Goal: Task Accomplishment & Management: Manage account settings

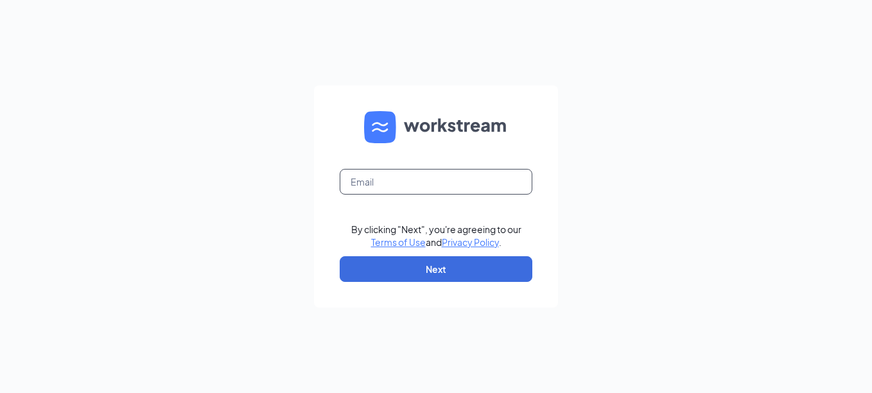
click at [380, 180] on input "text" at bounding box center [436, 182] width 193 height 26
type input "[EMAIL_ADDRESS][DOMAIN_NAME]"
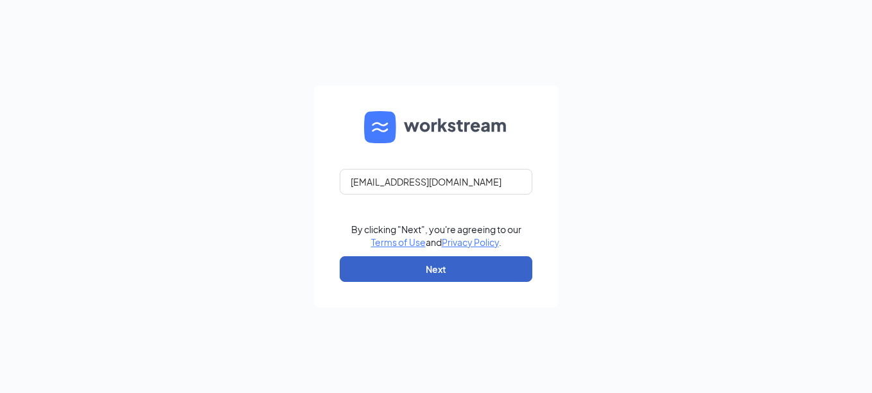
click at [496, 259] on button "Next" at bounding box center [436, 269] width 193 height 26
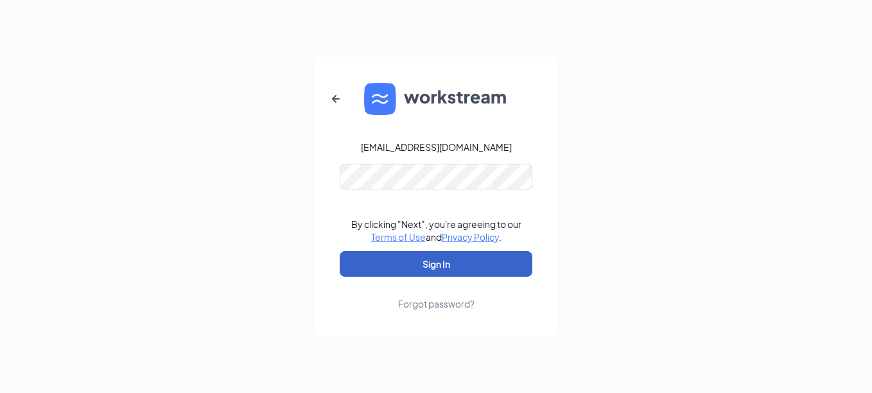
click at [433, 256] on button "Sign In" at bounding box center [436, 264] width 193 height 26
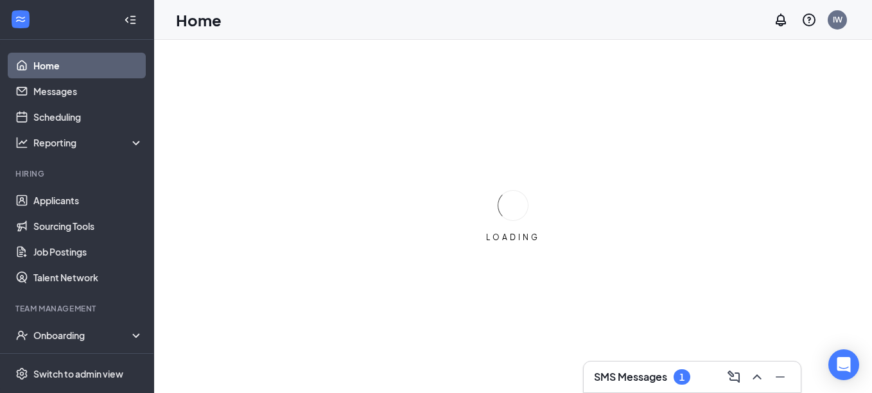
click at [638, 374] on h3 "SMS Messages" at bounding box center [630, 377] width 73 height 14
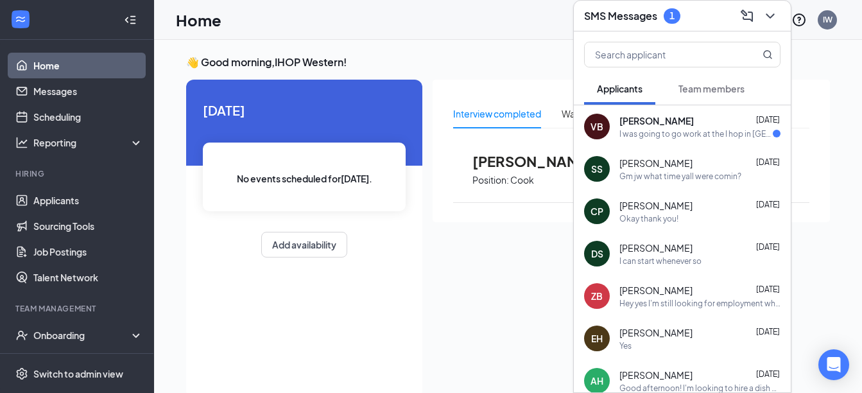
click at [672, 140] on div "VB Valerie Brazell Sep 10 I was going to go work at the I hop in south west whe…" at bounding box center [682, 126] width 217 height 42
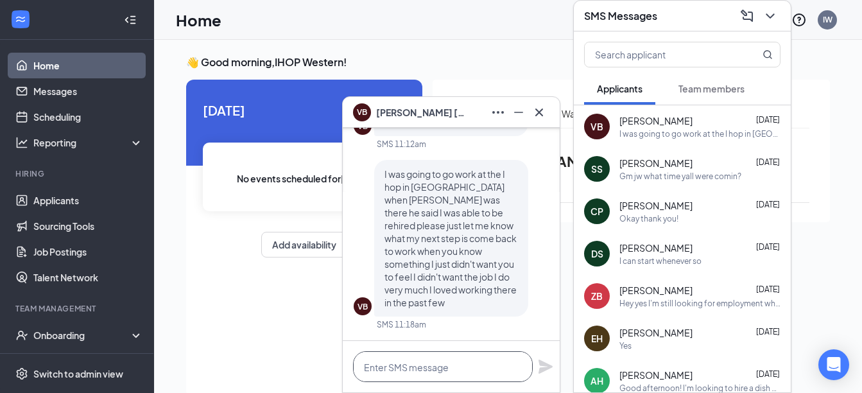
click at [440, 364] on textarea at bounding box center [443, 366] width 180 height 31
click at [463, 364] on textarea at bounding box center [443, 366] width 180 height 31
click at [543, 114] on icon "Cross" at bounding box center [539, 112] width 15 height 15
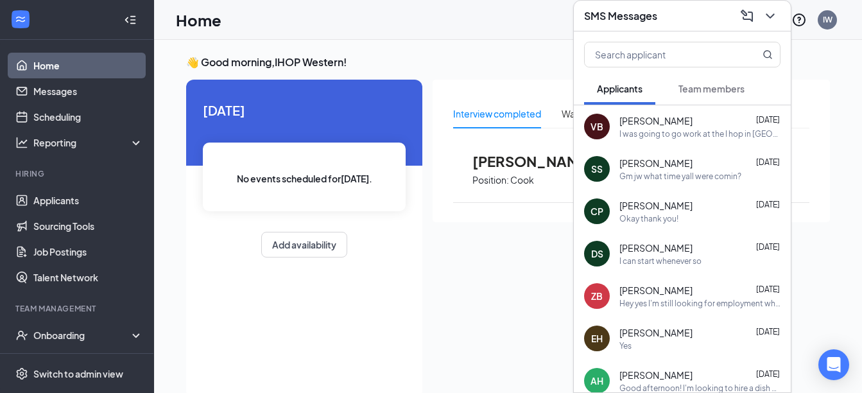
click at [715, 96] on button "Team members" at bounding box center [712, 89] width 92 height 32
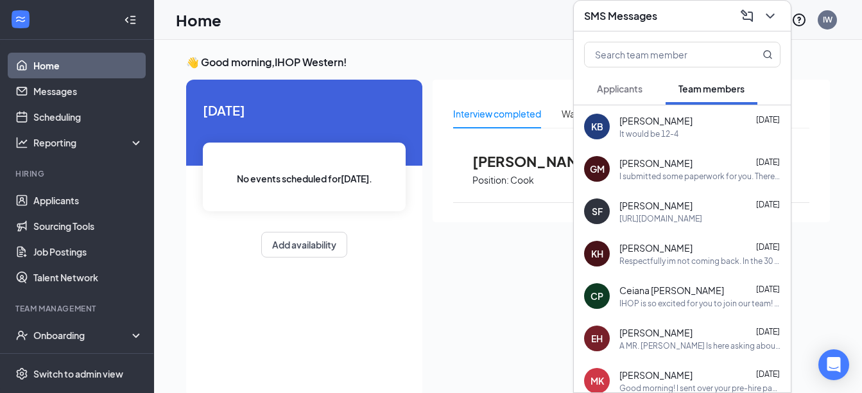
click at [627, 91] on span "Applicants" at bounding box center [620, 89] width 46 height 12
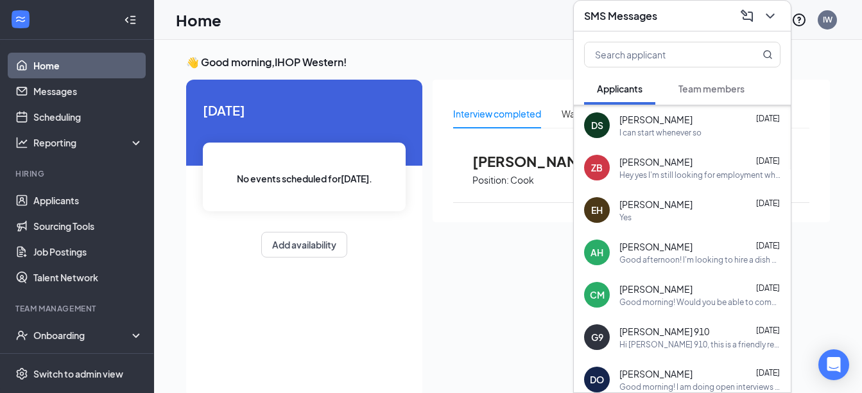
scroll to position [193, 0]
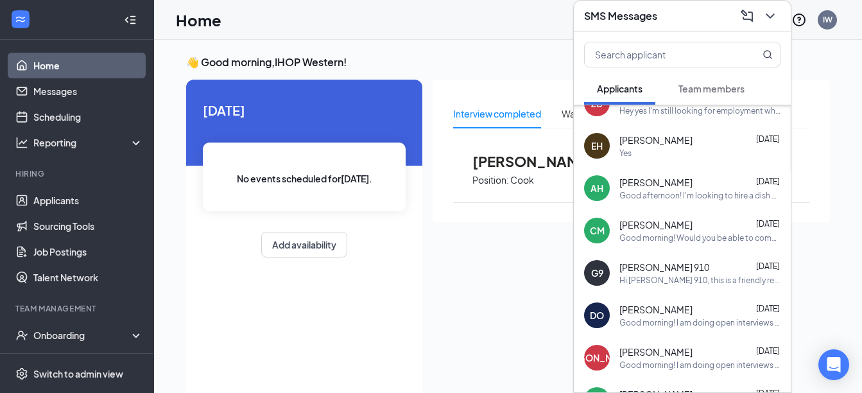
click at [675, 22] on div "SMS Messages" at bounding box center [682, 16] width 196 height 20
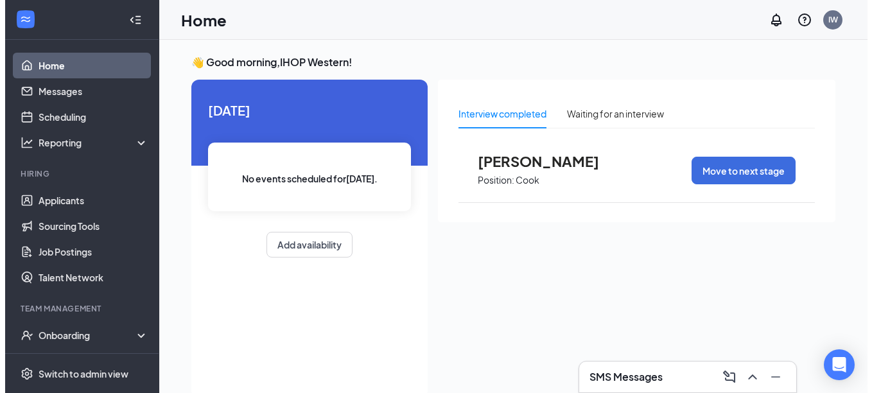
scroll to position [0, 0]
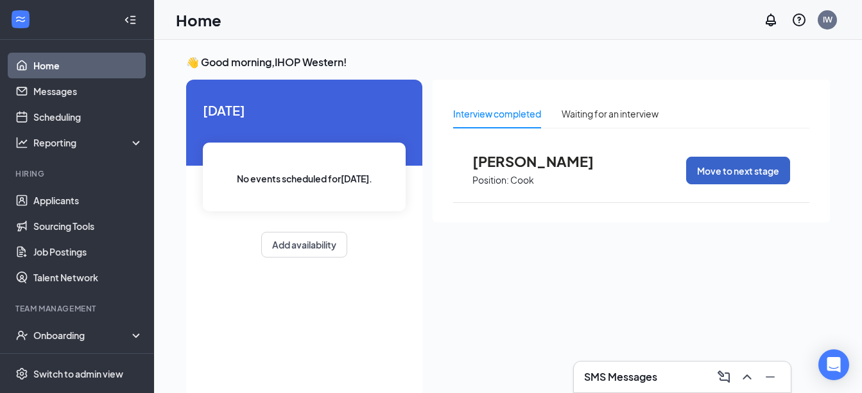
click at [776, 179] on button "Move to next stage" at bounding box center [738, 171] width 104 height 28
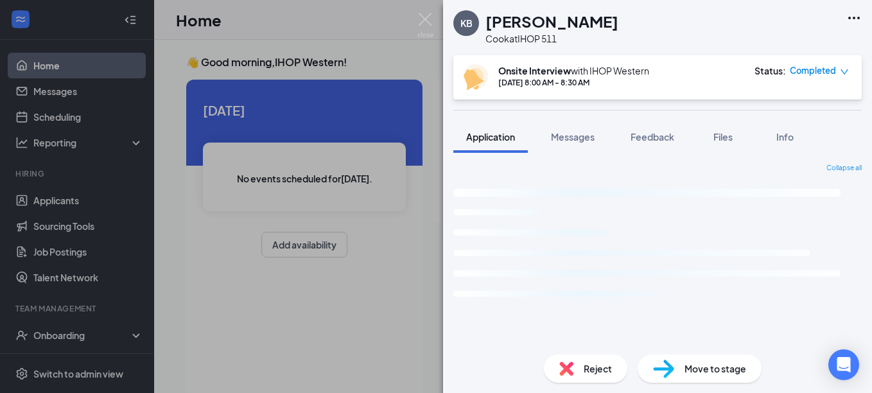
click at [723, 370] on span "Move to stage" at bounding box center [715, 369] width 62 height 14
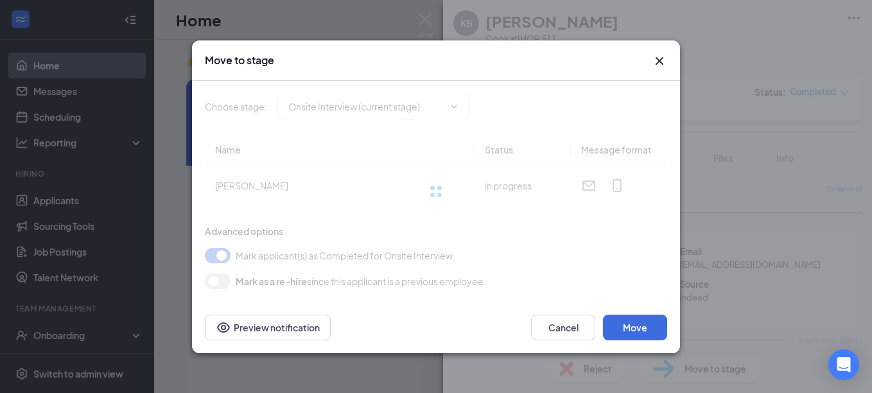
type input "Hiring Complete (final stage)"
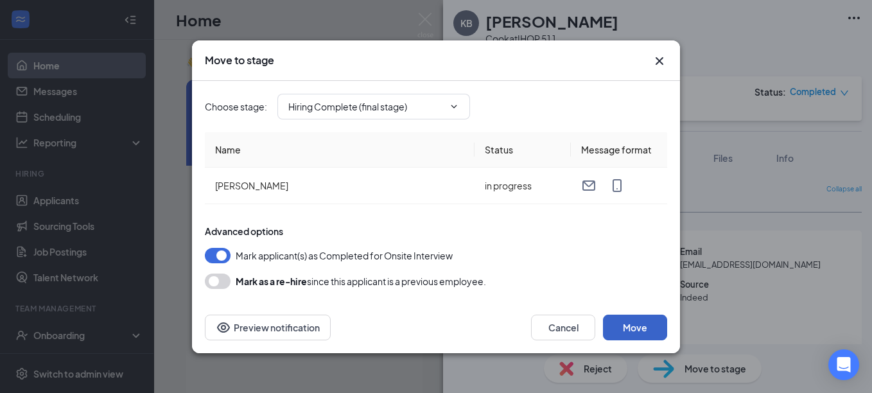
click at [642, 325] on button "Move" at bounding box center [635, 328] width 64 height 26
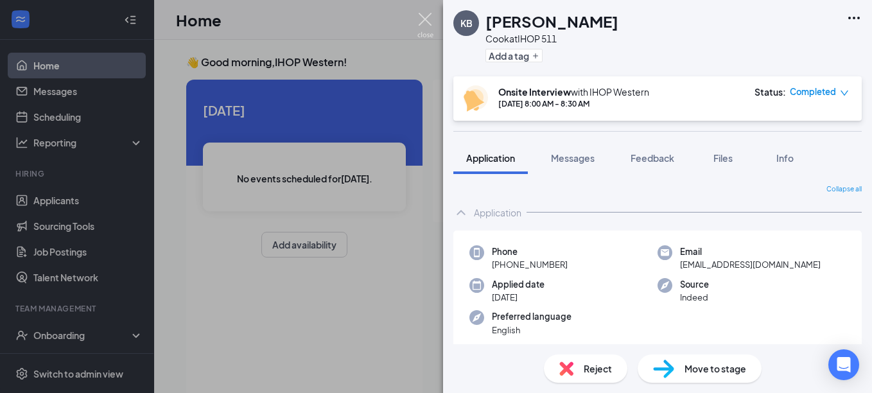
click at [424, 15] on img at bounding box center [425, 25] width 16 height 25
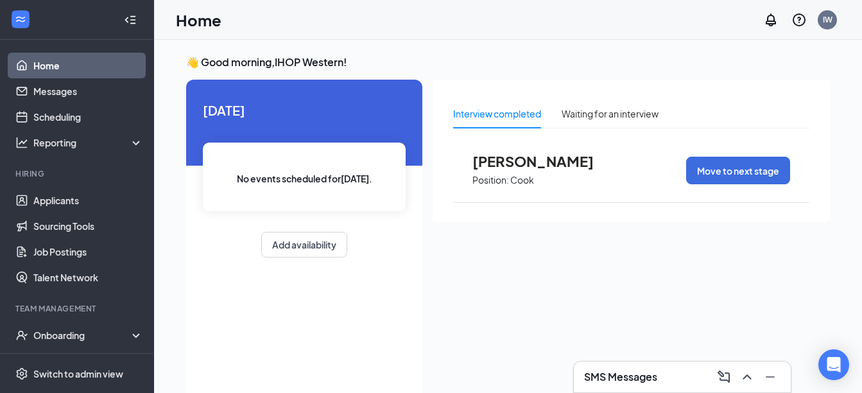
click at [693, 237] on div "Interview completed Waiting for an interview Karla Bass Position: Cook Move to …" at bounding box center [631, 235] width 397 height 311
click at [569, 213] on div "Interview completed Waiting for an interview Karla Bass Position: Cook Move to …" at bounding box center [631, 151] width 397 height 143
click at [698, 65] on h3 "👋 Good morning, IHOP Western !" at bounding box center [508, 62] width 644 height 14
click at [85, 207] on link "Applicants" at bounding box center [88, 200] width 110 height 26
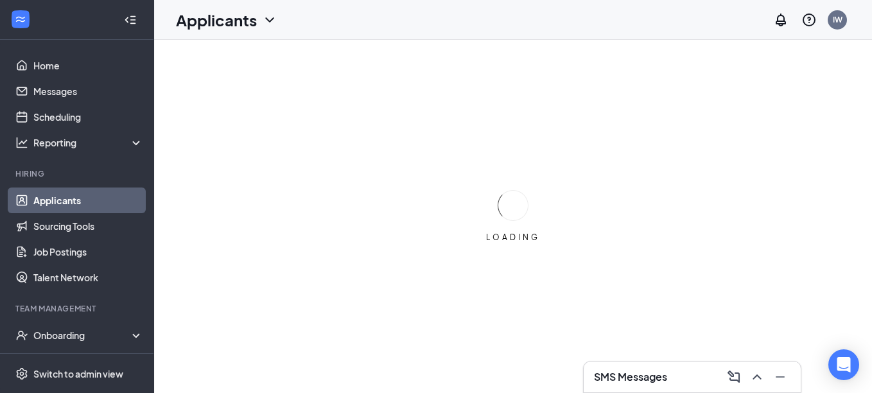
click at [344, 85] on div "LOADING" at bounding box center [513, 216] width 718 height 353
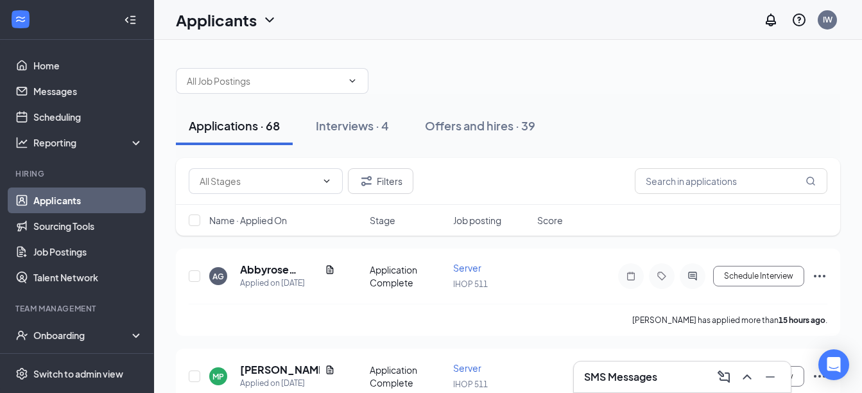
click at [434, 82] on div at bounding box center [508, 74] width 665 height 39
click at [265, 266] on h5 "Abbyrose Grodio" at bounding box center [280, 270] width 80 height 14
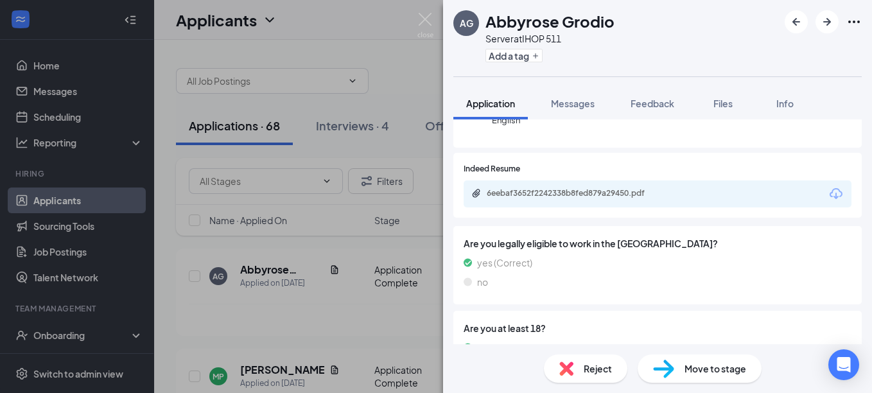
scroll to position [193, 0]
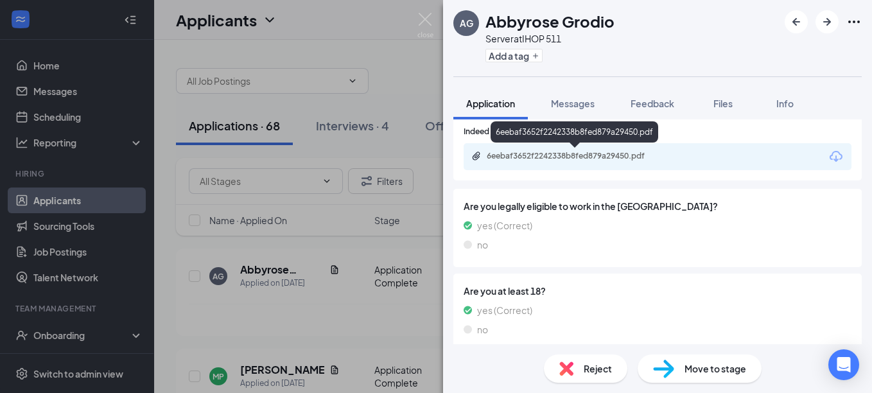
click at [594, 153] on div "6eebaf3652f2242338b8fed879a29450.pdf" at bounding box center [577, 156] width 180 height 10
